Goal: Find specific fact: Find specific fact

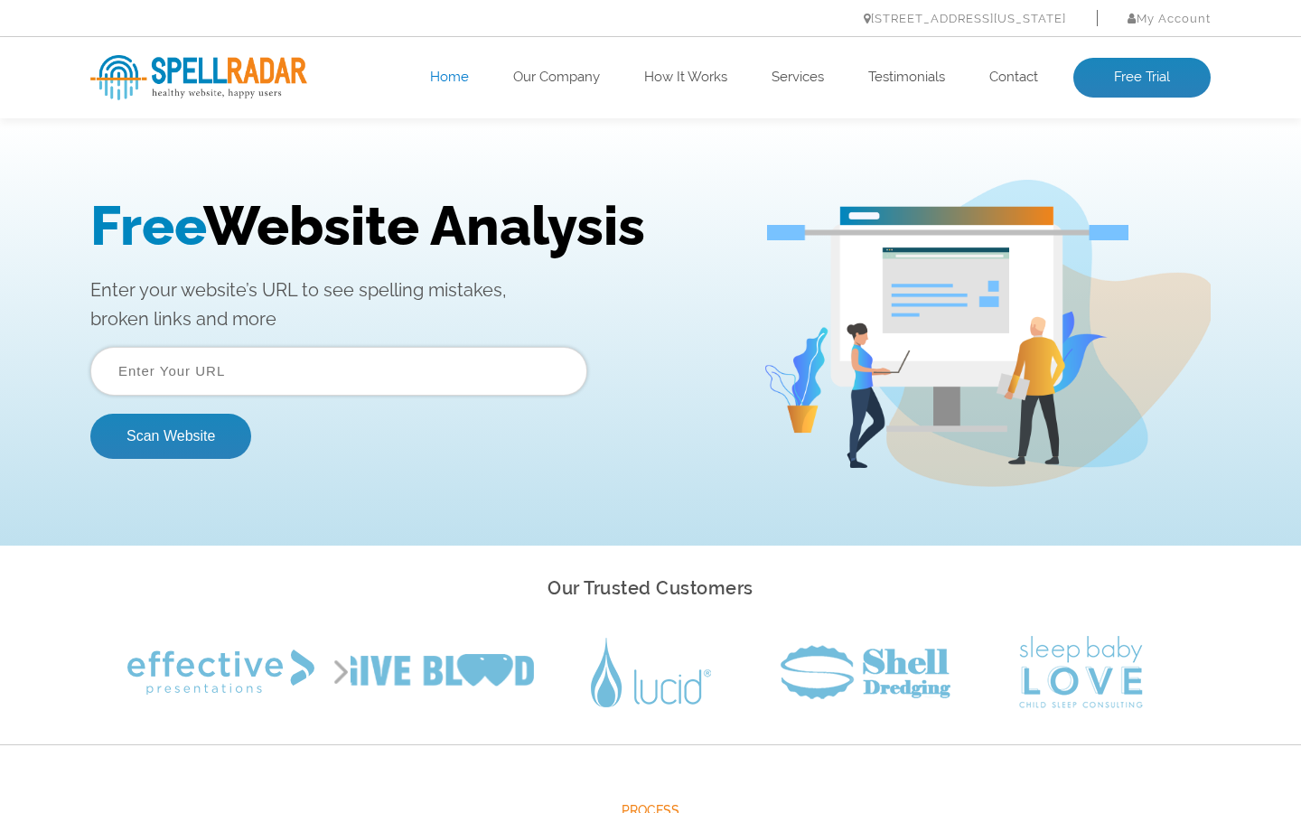
scroll to position [0, 1268]
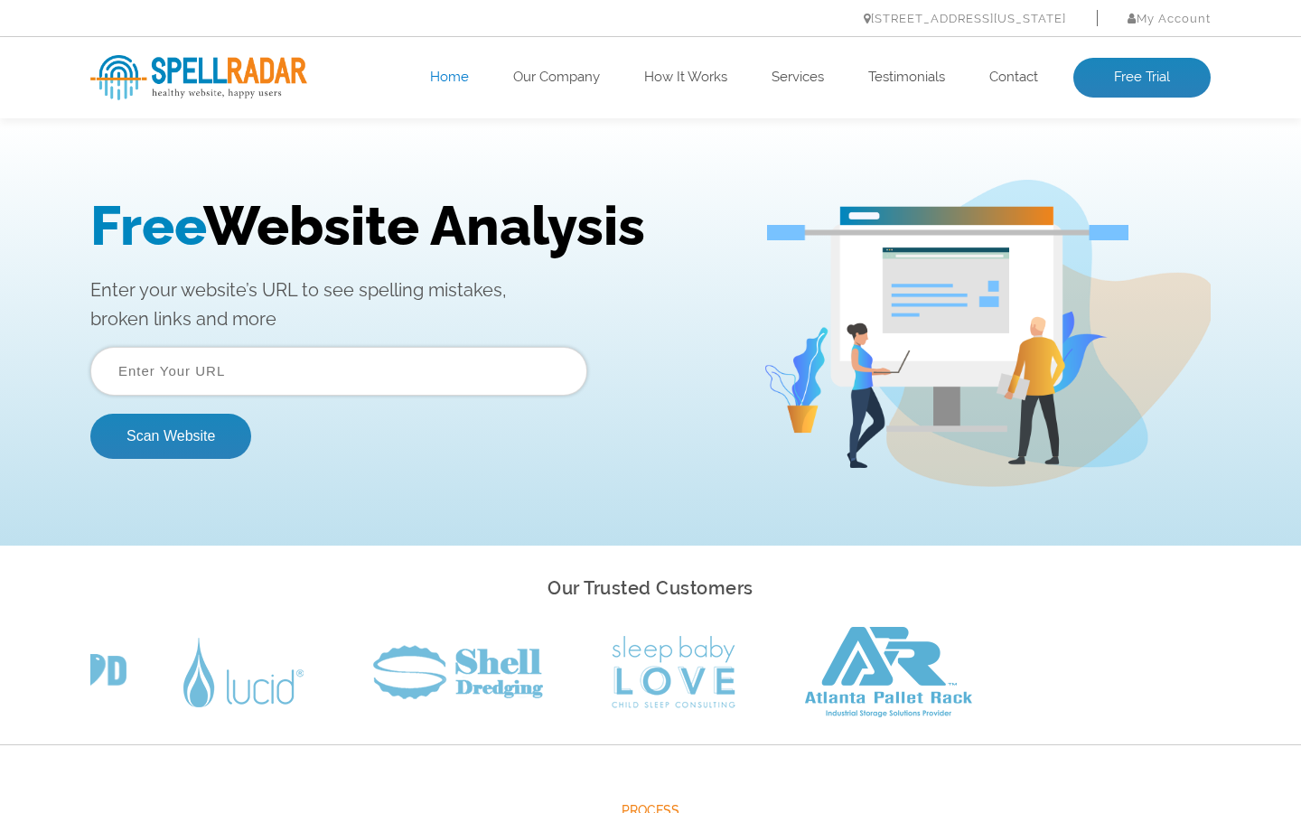
click at [339, 371] on input "text" at bounding box center [338, 371] width 497 height 49
type input "Russian [PERSON_NAME]"
click at [339, 371] on input "text" at bounding box center [338, 371] width 497 height 49
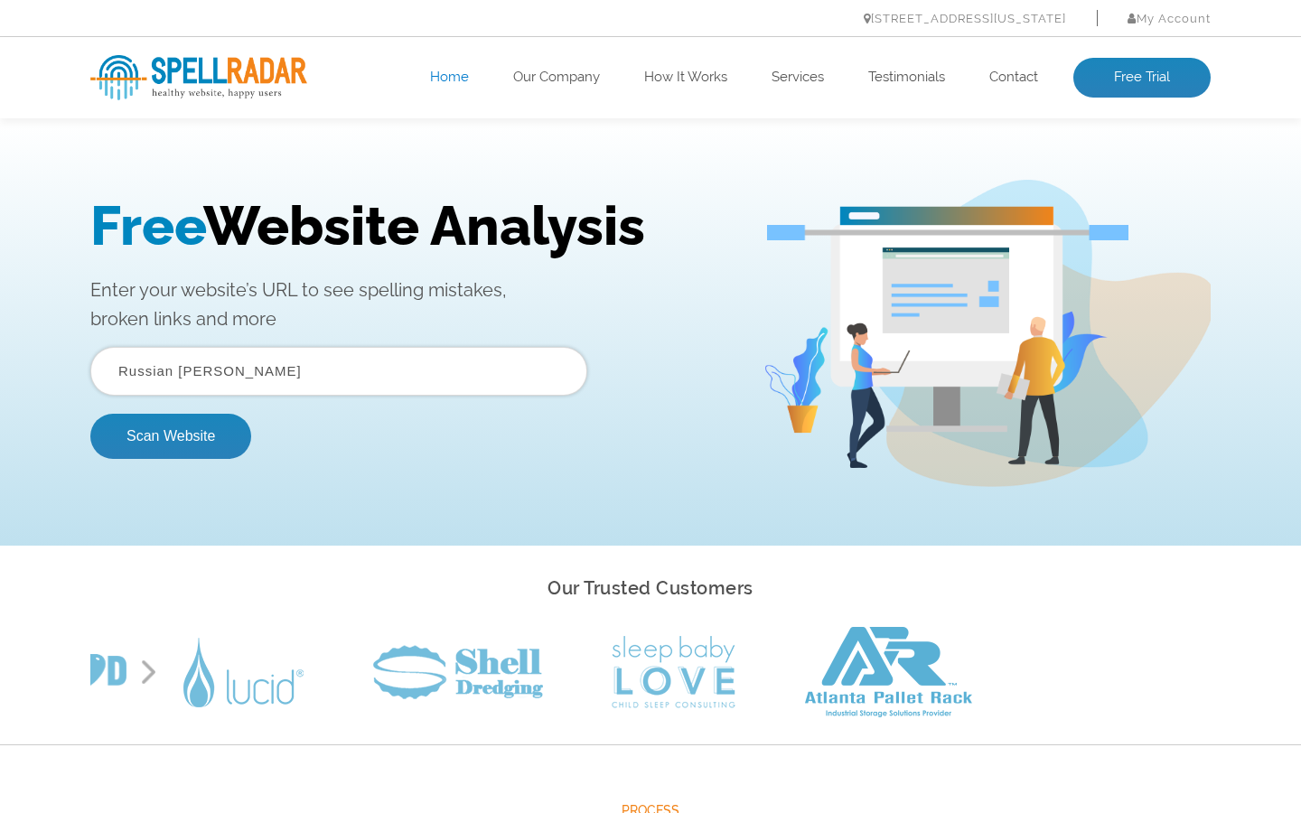
click at [90, 414] on button "Scan Website" at bounding box center [170, 436] width 161 height 45
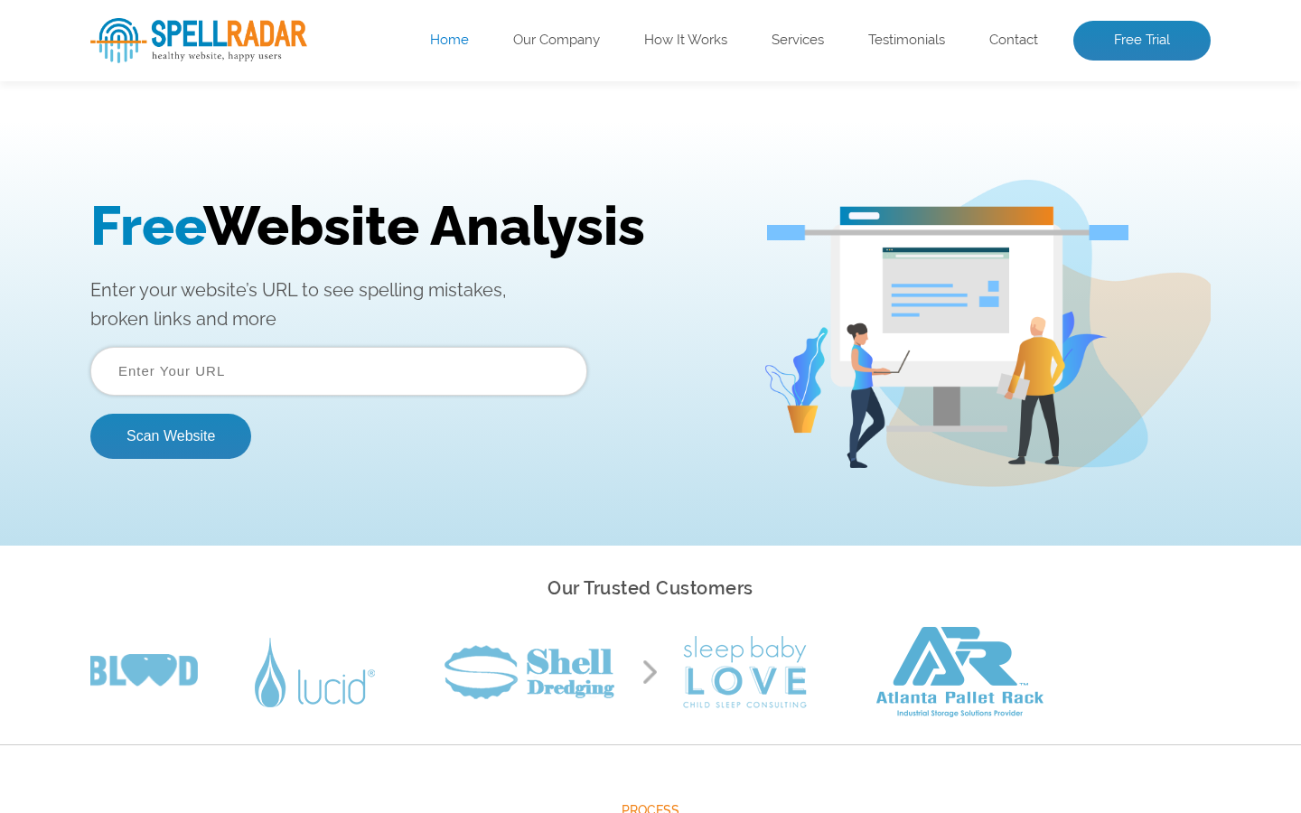
scroll to position [0, 17]
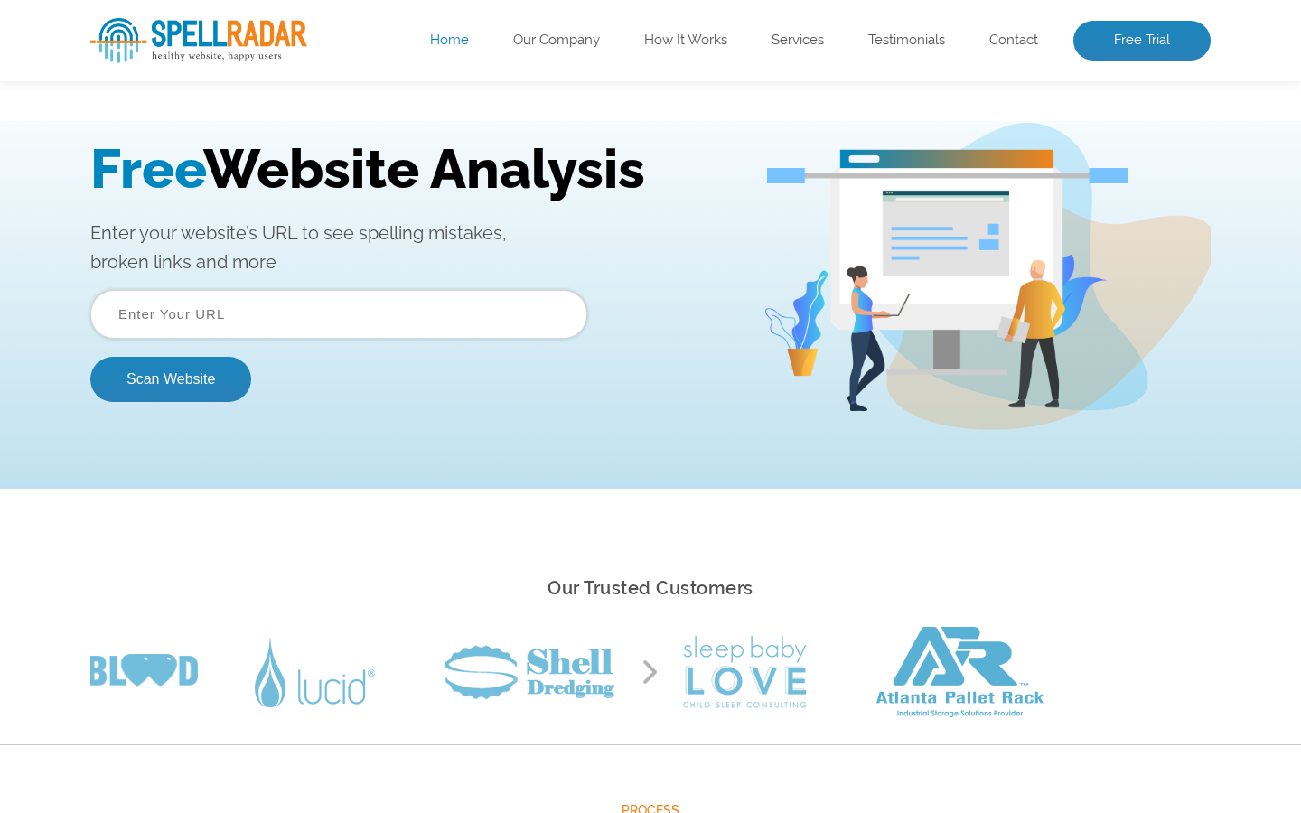
click at [339, 314] on input "text" at bounding box center [338, 314] width 497 height 49
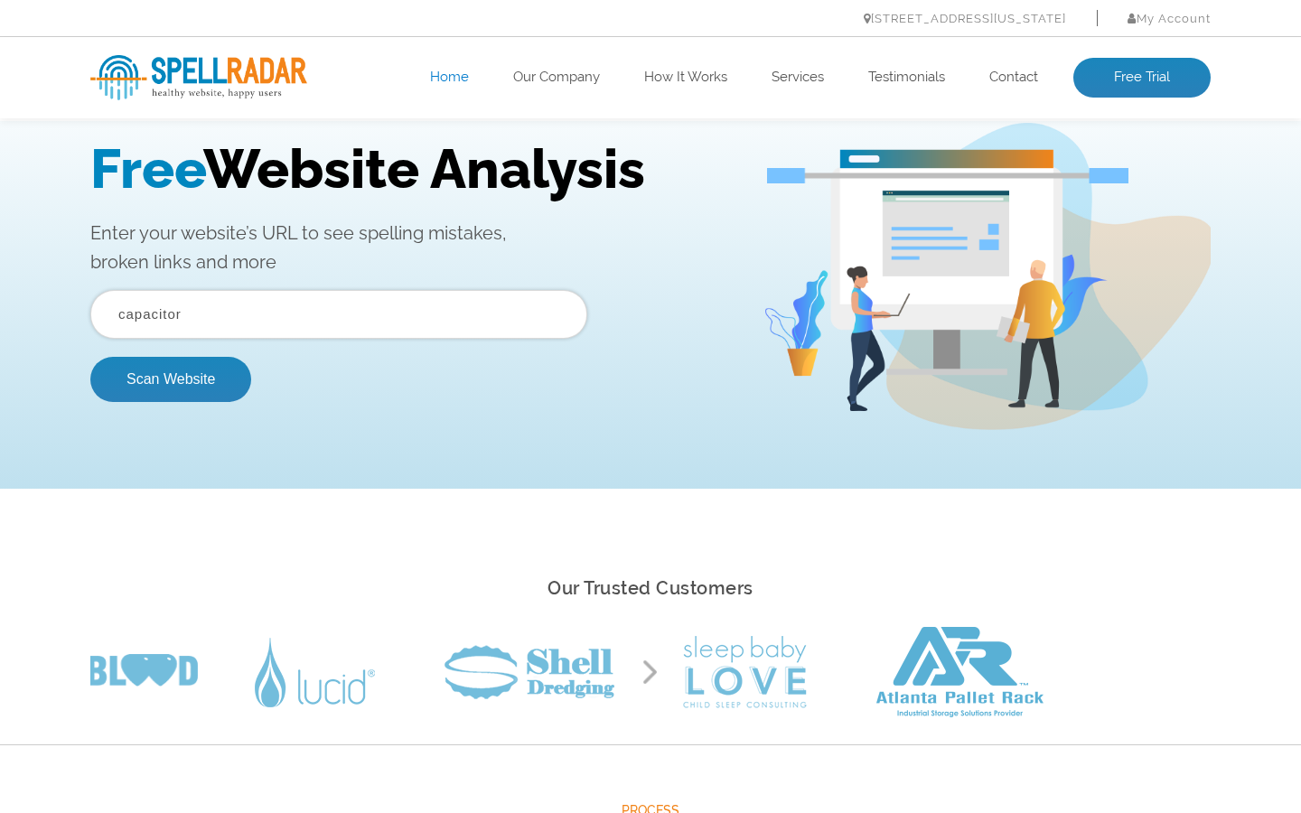
click at [90, 357] on button "Scan Website" at bounding box center [170, 379] width 161 height 45
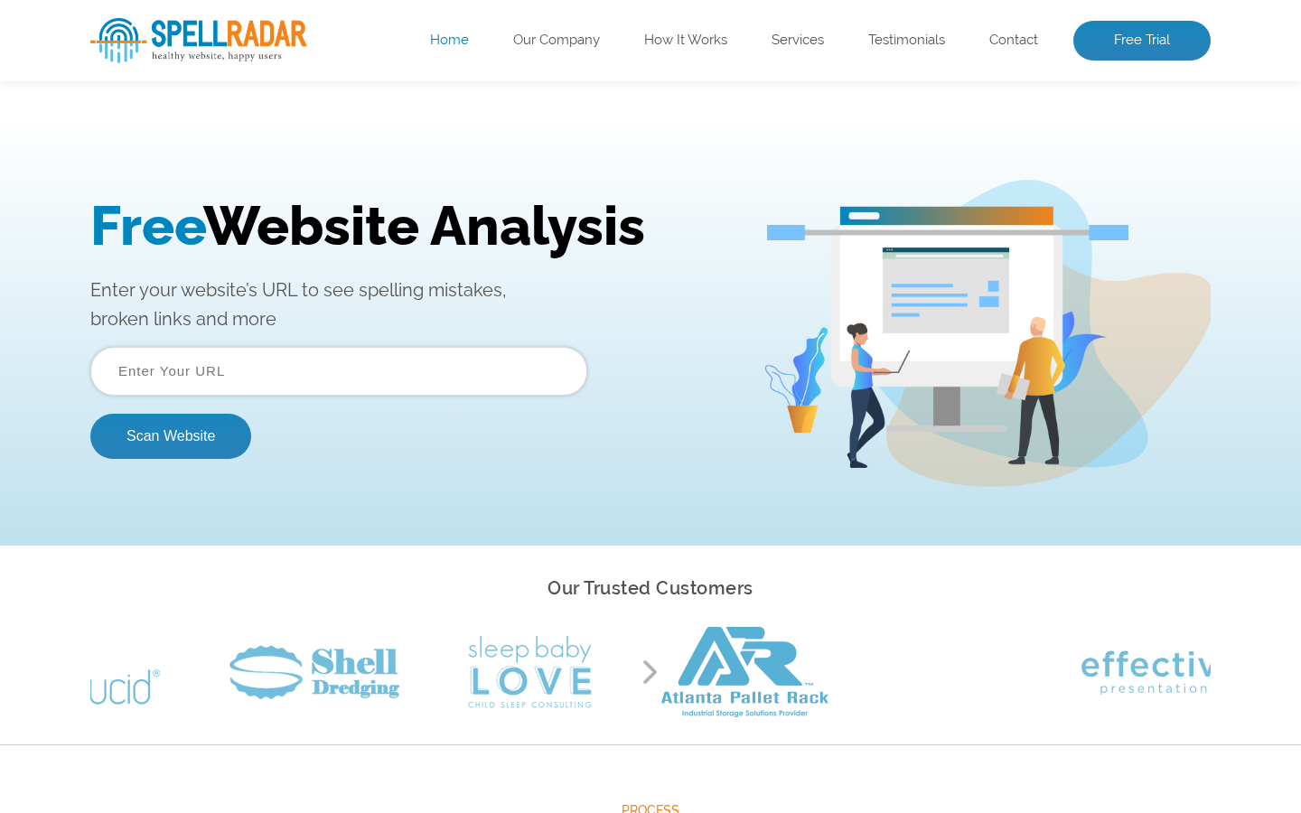
scroll to position [0, 0]
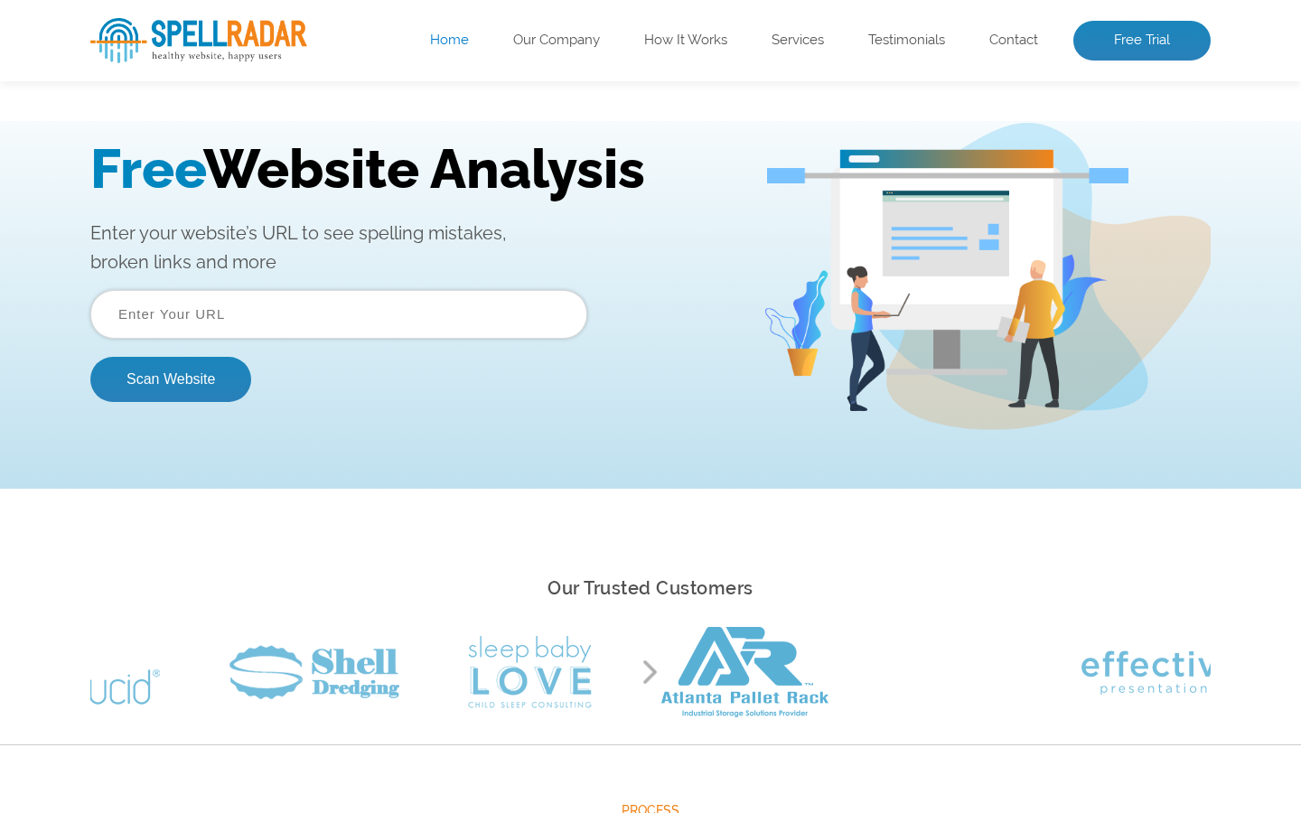
click at [339, 314] on input "text" at bounding box center [338, 314] width 497 height 49
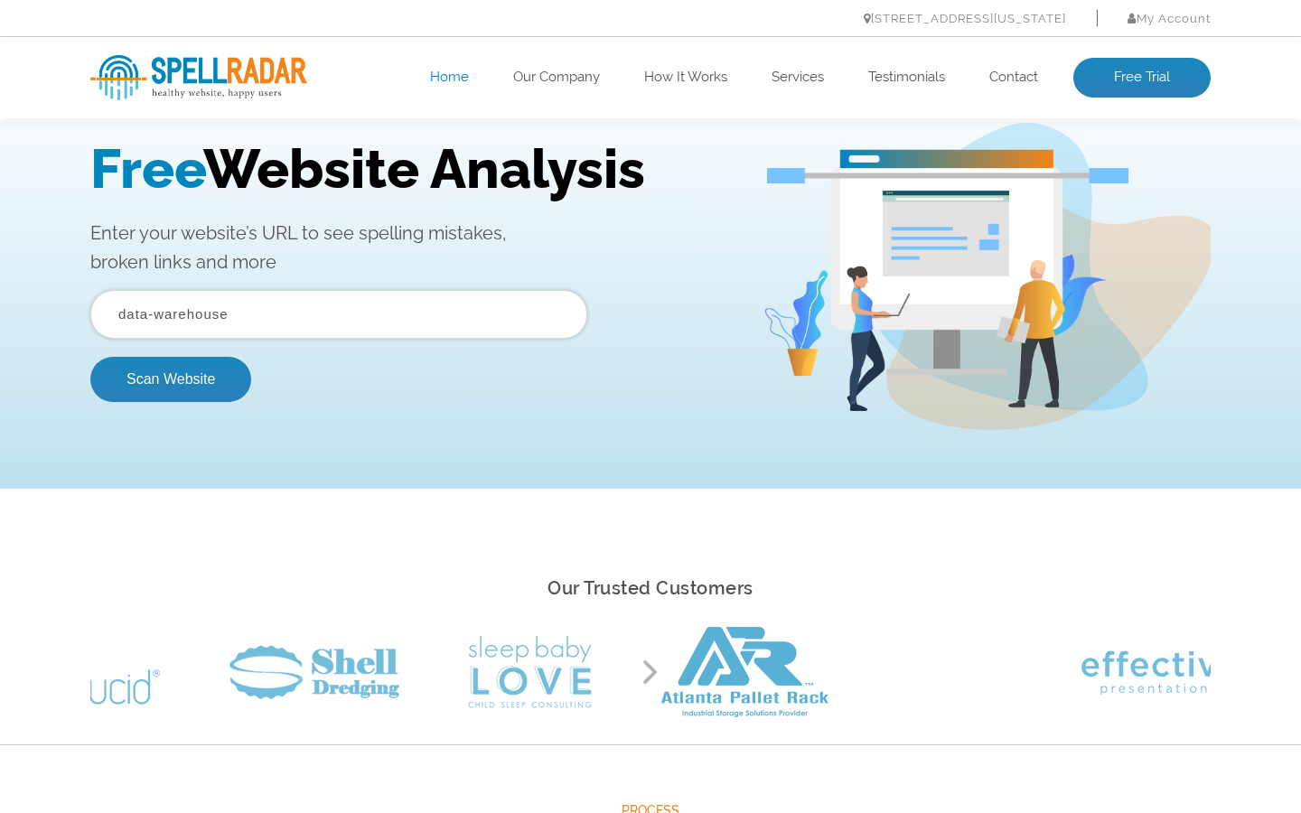
click at [90, 357] on button "Scan Website" at bounding box center [170, 379] width 161 height 45
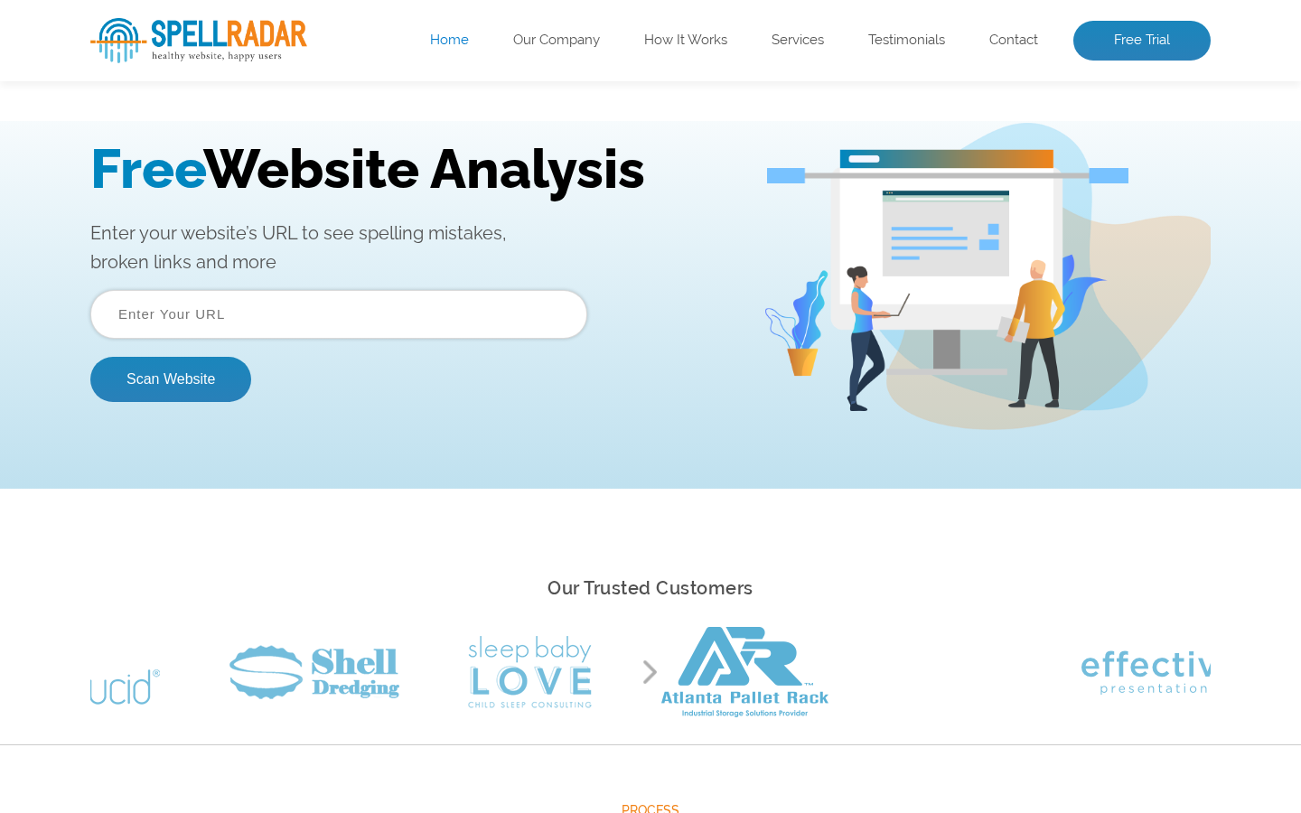
click at [339, 314] on input "text" at bounding box center [338, 314] width 497 height 49
type input "Netherlands Antillian Guilder"
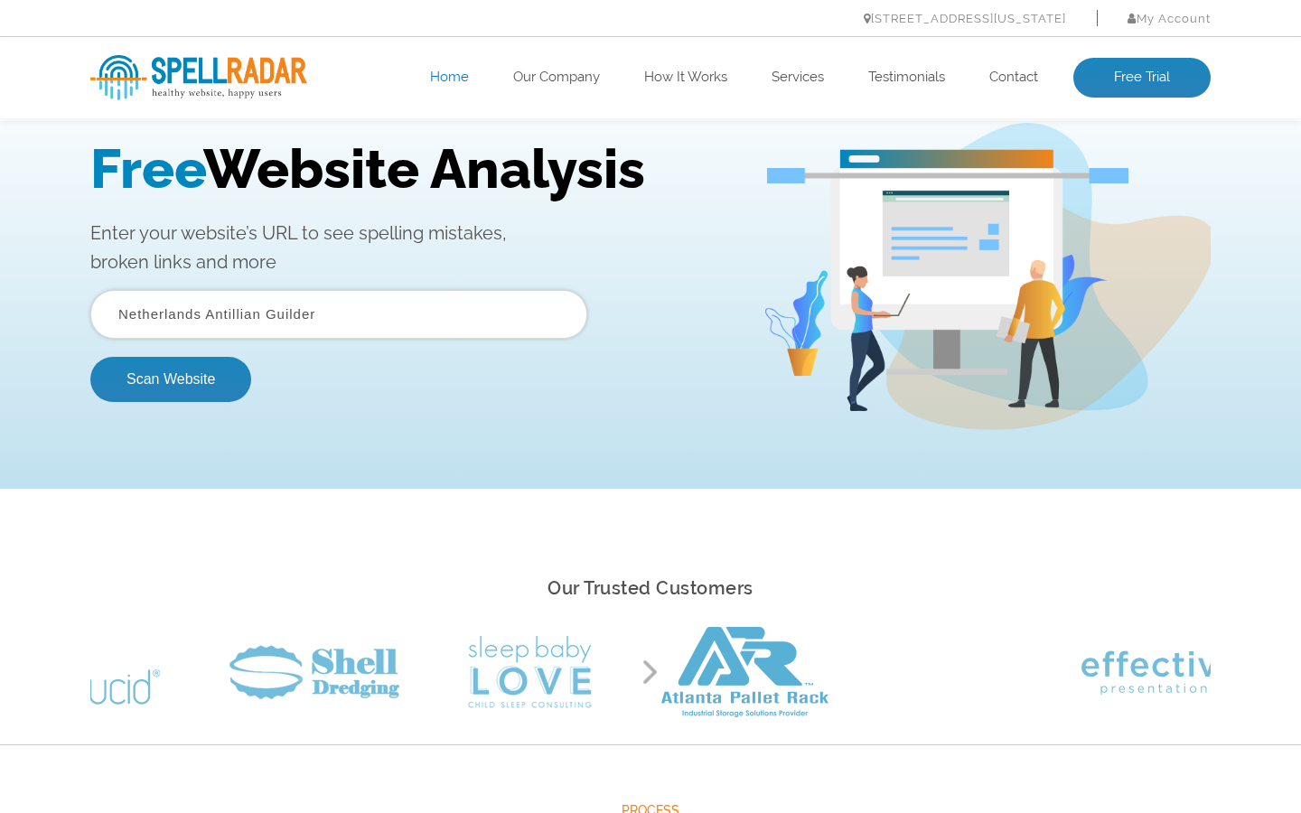
click at [90, 357] on button "Scan Website" at bounding box center [170, 379] width 161 height 45
